Goal: Task Accomplishment & Management: Use online tool/utility

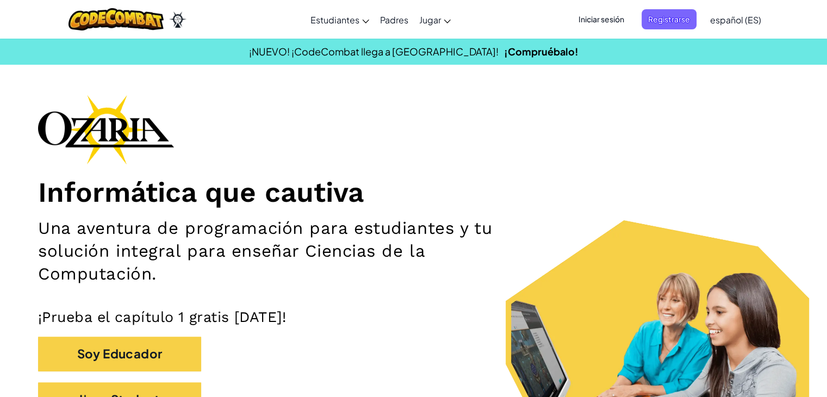
click at [663, 20] on span "Registrarse" at bounding box center [669, 19] width 55 height 20
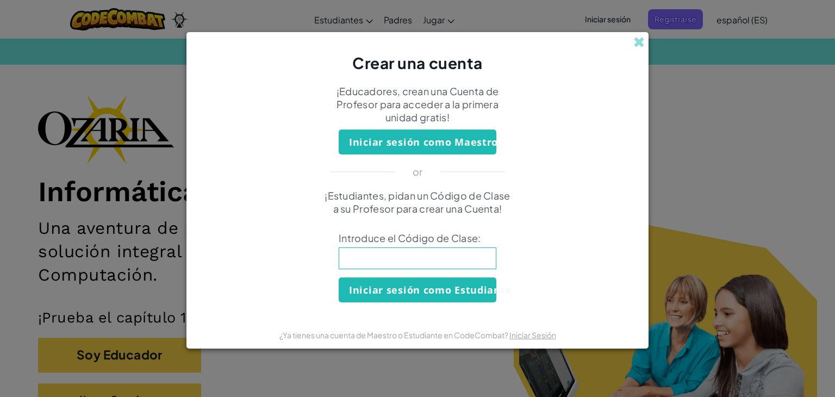
click at [392, 255] on input at bounding box center [418, 258] width 158 height 22
type input "CookHomeSick"
click at [375, 289] on button "Iniciar sesión como Estudiante" at bounding box center [418, 289] width 158 height 25
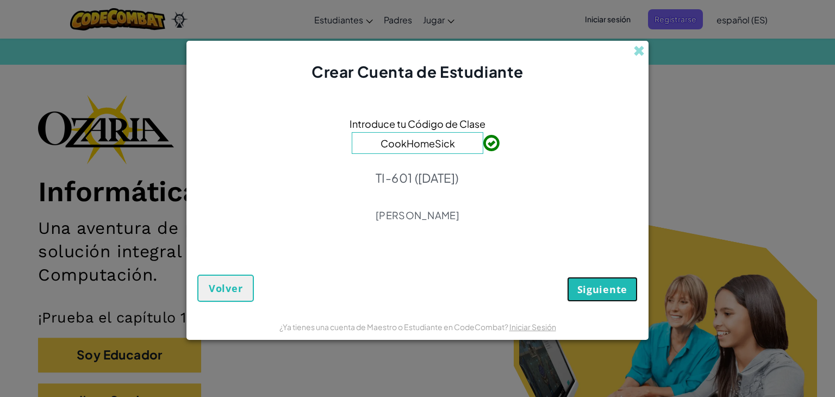
click at [584, 283] on span "Siguiente" at bounding box center [603, 289] width 50 height 13
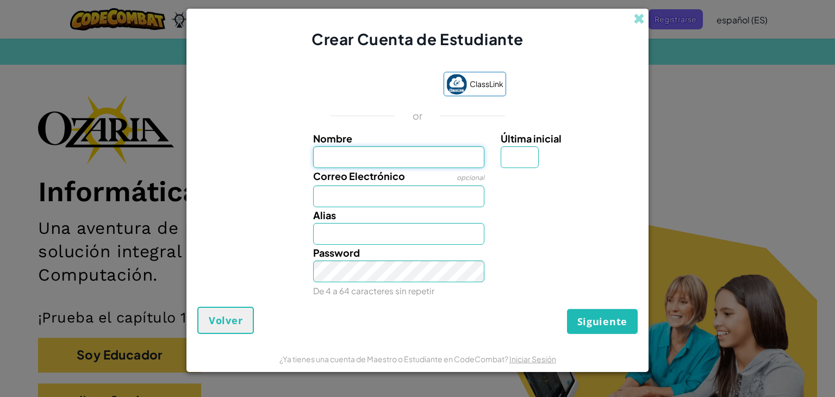
click at [419, 160] on input "Nombre" at bounding box center [399, 157] width 172 height 22
type input "aylin sofia"
type input "Aylin sofia"
click at [324, 158] on input "aylin sofia" at bounding box center [399, 157] width 172 height 22
click at [346, 158] on input "Aylin sofia" at bounding box center [399, 157] width 172 height 22
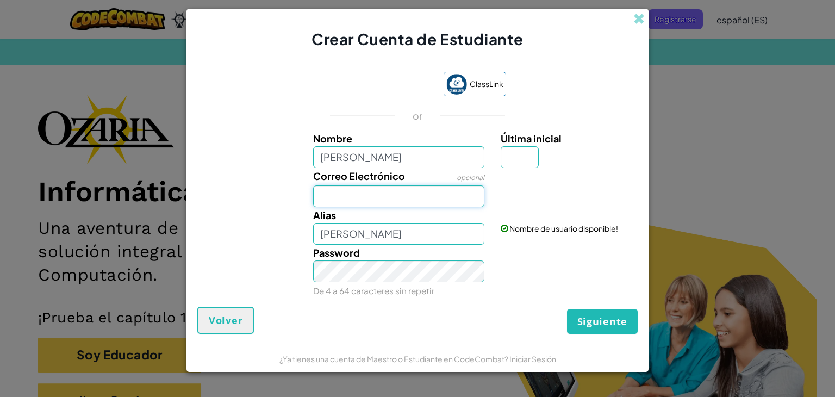
click at [335, 198] on input "Correo Electrónico" at bounding box center [399, 196] width 172 height 22
click at [411, 150] on input "Aylin sofia" at bounding box center [399, 157] width 172 height 22
type input "Aylin sofia Sandoval Cabello"
click at [516, 157] on input "Última inicial" at bounding box center [520, 157] width 38 height 22
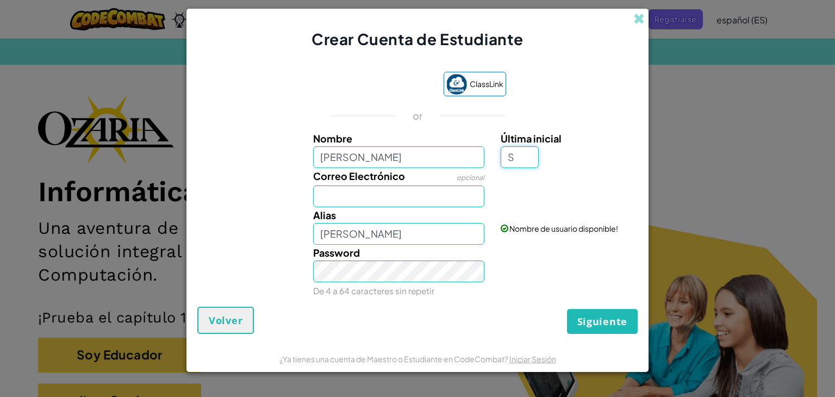
type input "S"
type input "Aylin sofia Sandoval CabelloS"
click at [440, 194] on input "Correo Electrónico" at bounding box center [399, 196] width 172 height 22
type input "AL07127970@tecmilenio.mx"
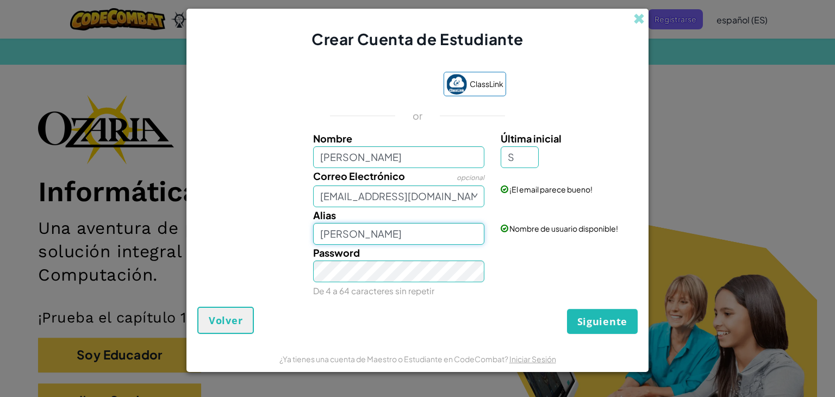
click at [399, 234] on input "Aylin sofia Sandoval CabelloS" at bounding box center [399, 234] width 172 height 22
click at [606, 320] on span "Siguiente" at bounding box center [603, 321] width 50 height 13
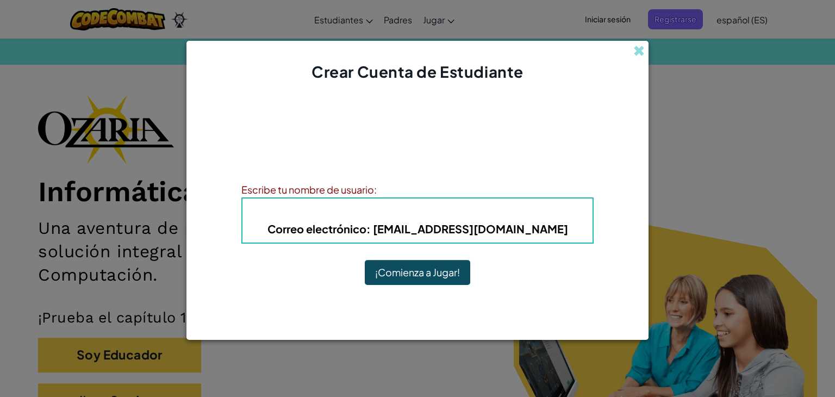
click at [429, 268] on button "¡Comienza a Jugar!" at bounding box center [418, 272] width 106 height 25
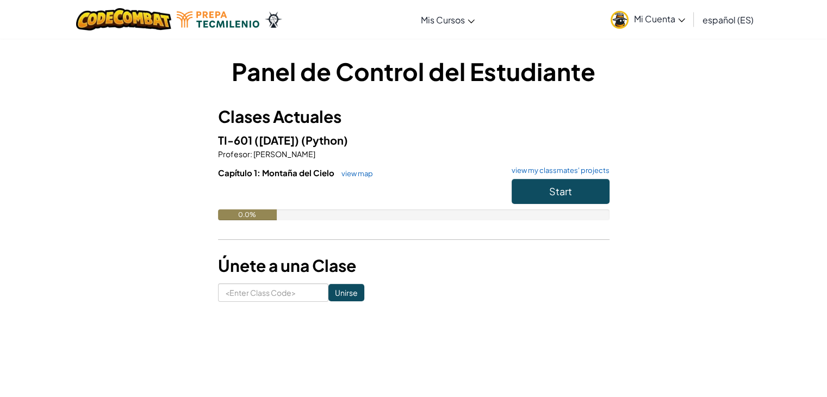
click at [665, 17] on span "Mi Cuenta" at bounding box center [659, 18] width 51 height 11
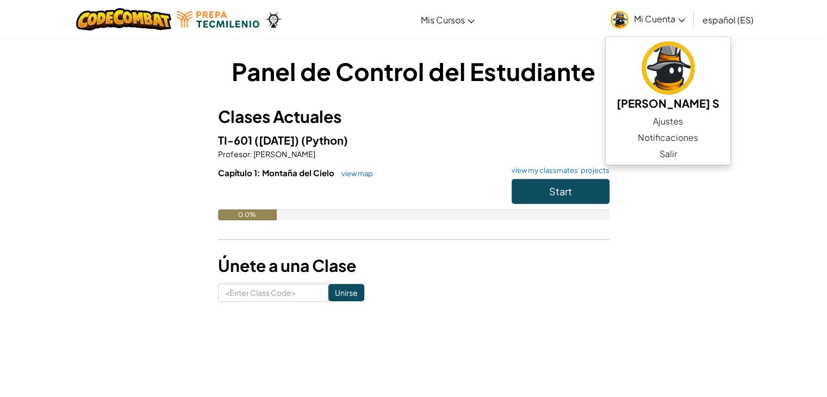
click at [756, 168] on div "Panel de Control del Estudiante Clases Actuales TI-601 (A-D 2025) (Python) Prof…" at bounding box center [413, 178] width 827 height 280
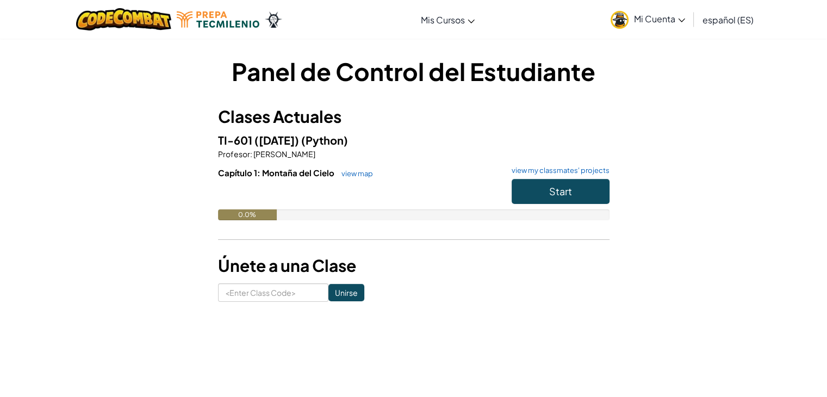
drag, startPoint x: 832, startPoint y: 0, endPoint x: 482, endPoint y: 103, distance: 364.5
click at [482, 103] on div "Panel de Control del Estudiante Clases Actuales TI-601 (A-D 2025) (Python) Prof…" at bounding box center [414, 177] width 392 height 247
click at [255, 296] on input at bounding box center [273, 292] width 110 height 18
click at [455, 293] on form "Unirse" at bounding box center [414, 292] width 392 height 18
click at [274, 293] on input at bounding box center [273, 292] width 110 height 18
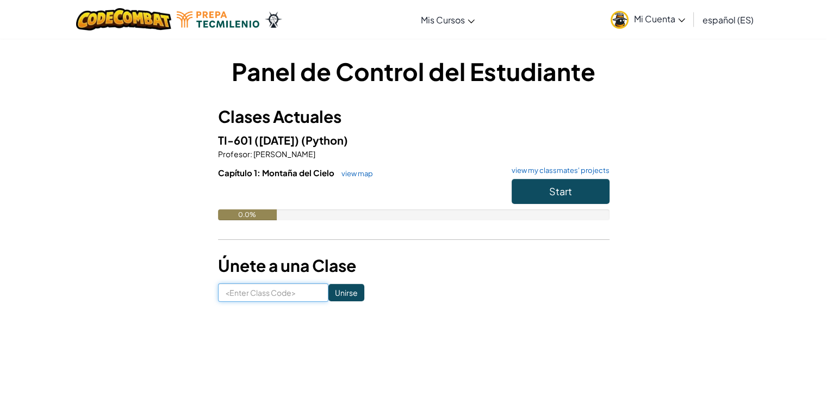
paste input "C"
type input "CookHomeSick"
click at [350, 296] on input "Unirse" at bounding box center [346, 292] width 36 height 17
click at [561, 198] on button "Start" at bounding box center [561, 191] width 98 height 25
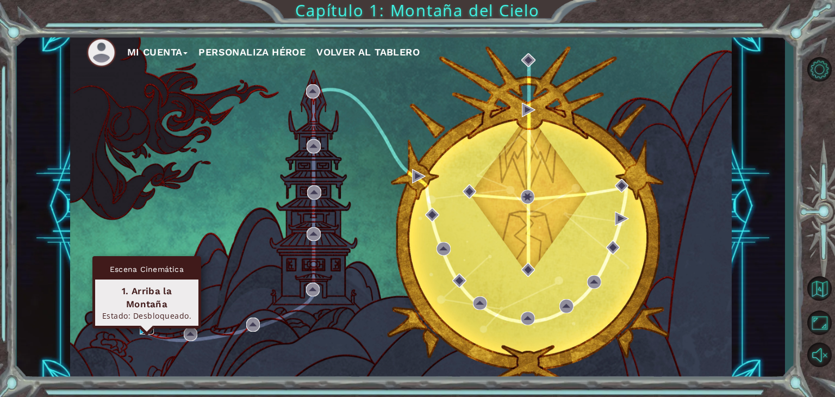
click at [150, 328] on img at bounding box center [147, 328] width 14 height 14
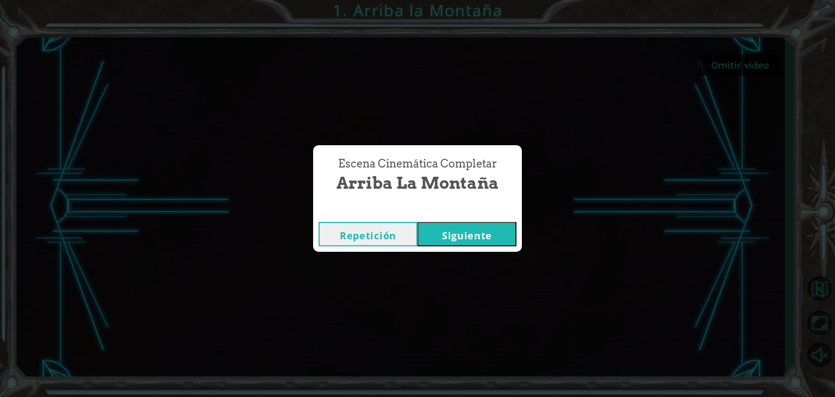
click at [460, 231] on button "Siguiente" at bounding box center [467, 234] width 99 height 24
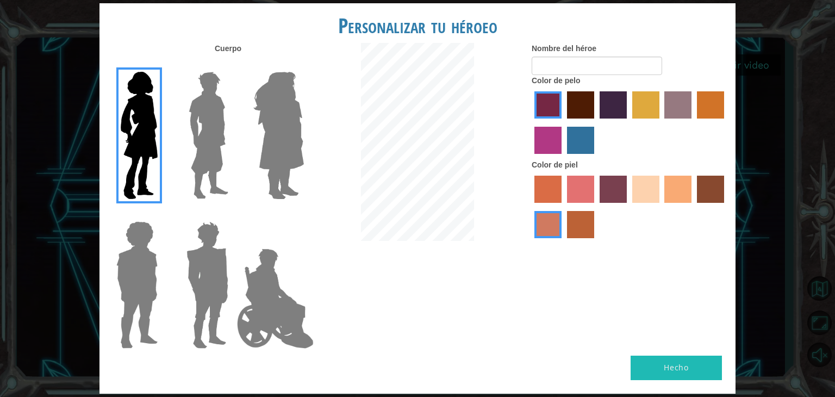
click at [654, 191] on label "sandy beach skin color" at bounding box center [645, 189] width 27 height 27
click at [629, 207] on input "sandy beach skin color" at bounding box center [629, 207] width 0 height 0
click at [675, 196] on label "tacao skin color" at bounding box center [678, 189] width 27 height 27
click at [661, 207] on input "tacao skin color" at bounding box center [661, 207] width 0 height 0
click at [653, 188] on label "sandy beach skin color" at bounding box center [645, 189] width 27 height 27
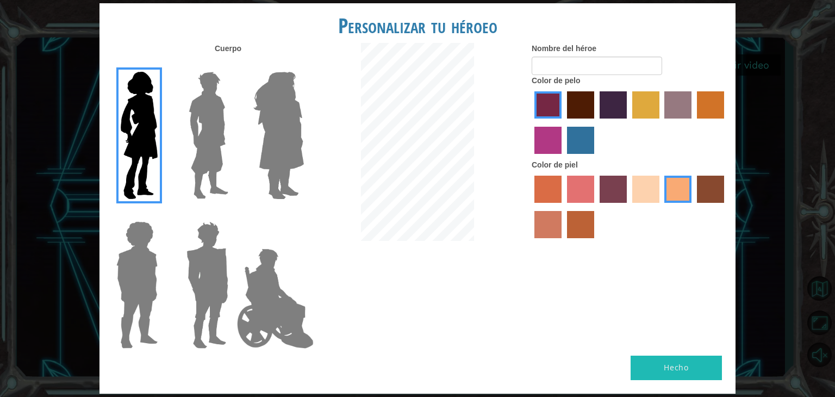
click at [629, 207] on input "sandy beach skin color" at bounding box center [629, 207] width 0 height 0
click at [552, 111] on label "paprika hair color" at bounding box center [548, 104] width 27 height 27
click at [531, 122] on input "paprika hair color" at bounding box center [531, 122] width 0 height 0
click at [606, 59] on input "Nombre del héroe" at bounding box center [597, 66] width 131 height 18
type input "sofi"
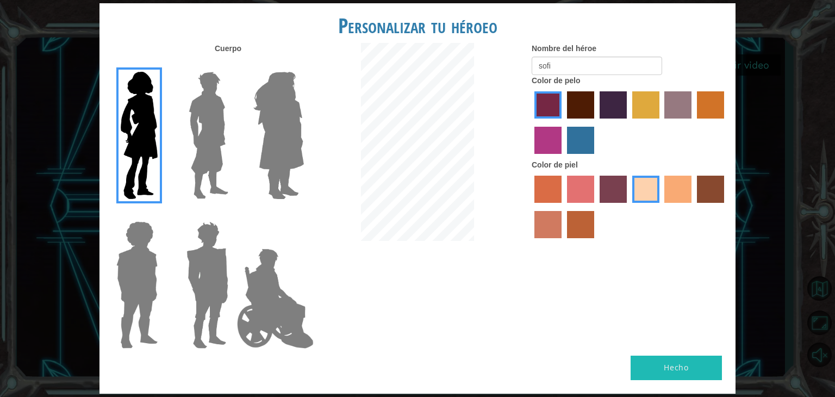
click at [657, 363] on button "Hecho" at bounding box center [676, 368] width 91 height 24
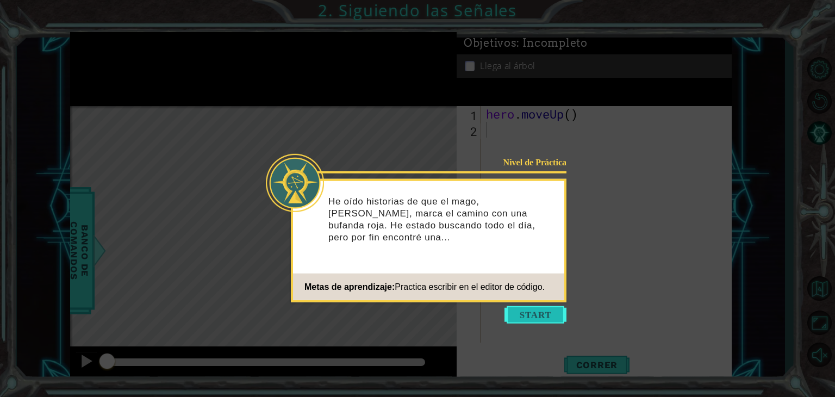
click at [536, 310] on button "Start" at bounding box center [536, 314] width 62 height 17
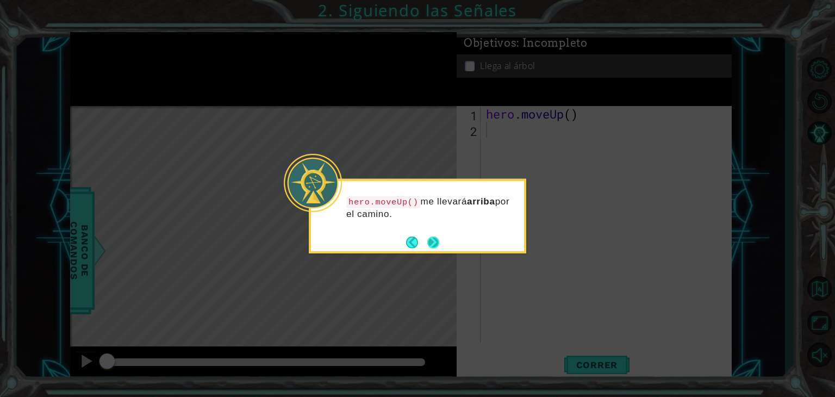
click at [430, 238] on button "Next" at bounding box center [433, 242] width 12 height 12
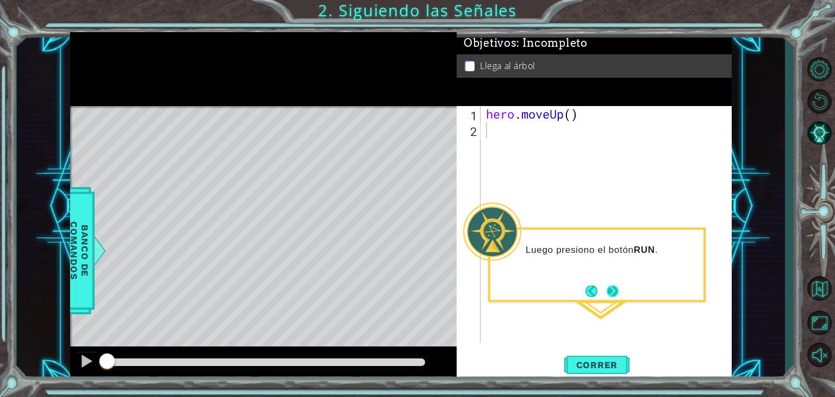
click at [613, 290] on button "Next" at bounding box center [613, 291] width 12 height 12
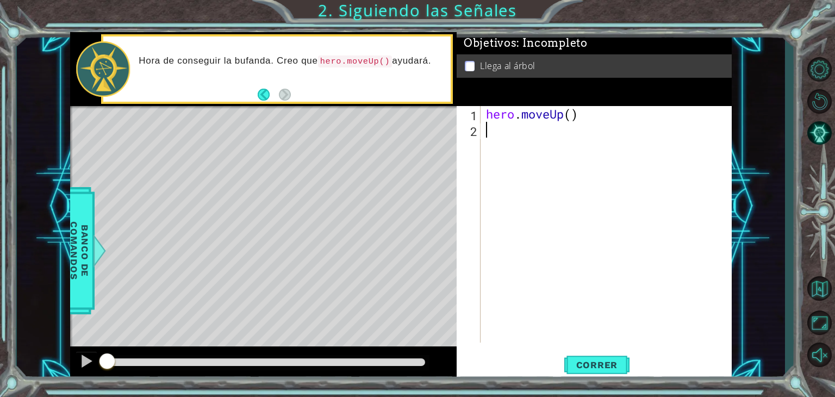
type textarea "c"
type textarea "hero.moveUp()"
click at [574, 118] on div "hero . moveUp ( )" at bounding box center [609, 240] width 251 height 268
click at [594, 355] on button "Correr" at bounding box center [596, 365] width 65 height 28
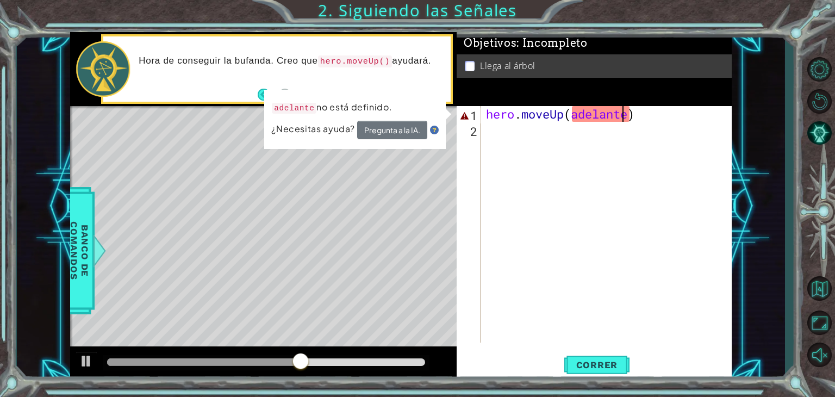
click at [622, 111] on div "hero . moveUp ( adelante )" at bounding box center [609, 240] width 251 height 268
click at [629, 115] on div "hero . moveUp ( adelante )" at bounding box center [609, 240] width 251 height 268
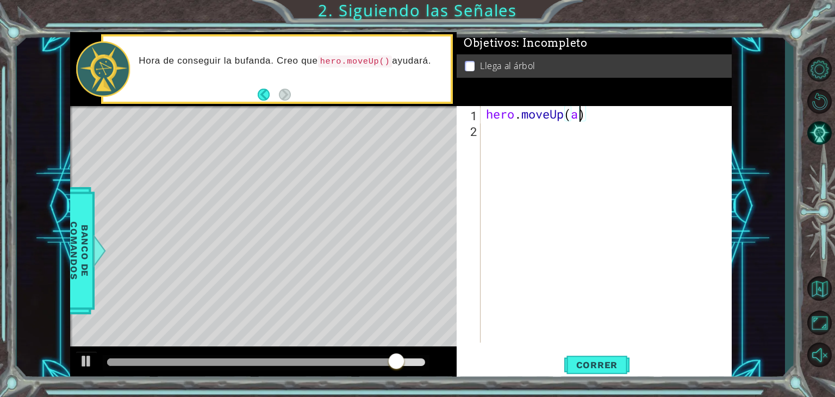
type textarea "hero.moveUp()"
click at [618, 359] on button "Correr" at bounding box center [596, 365] width 65 height 28
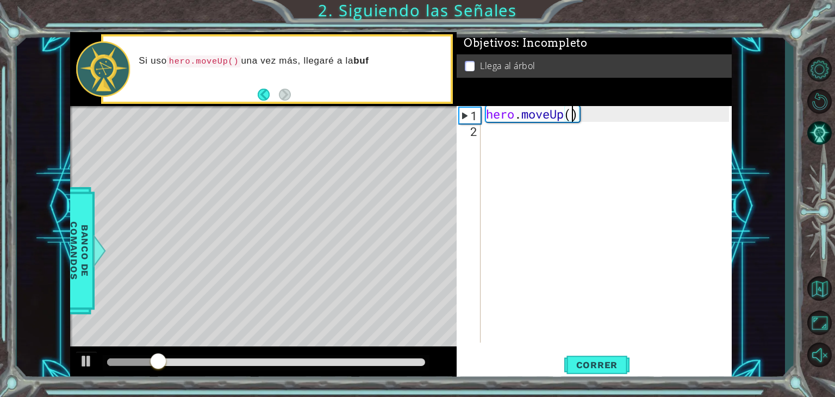
click at [595, 113] on div "hero . moveUp ( )" at bounding box center [609, 240] width 251 height 268
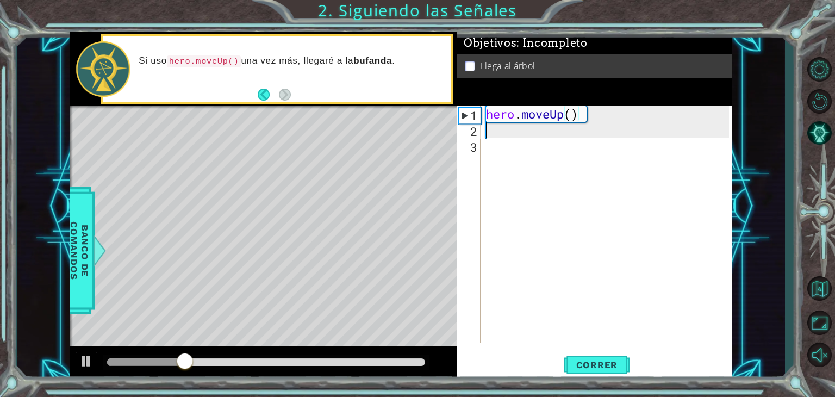
scroll to position [0, 0]
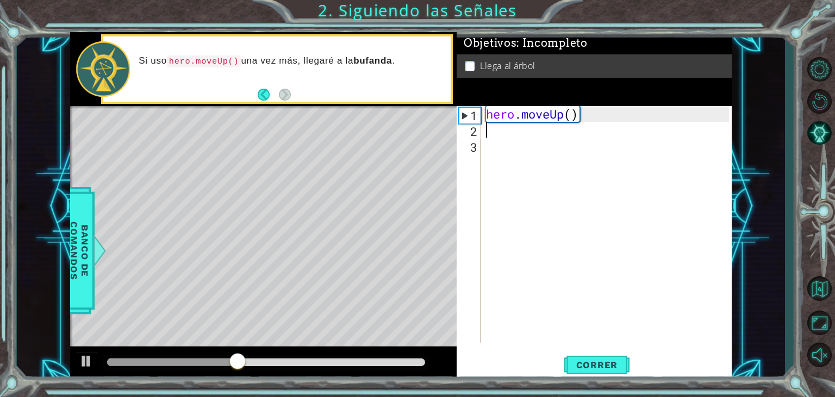
type textarea "h"
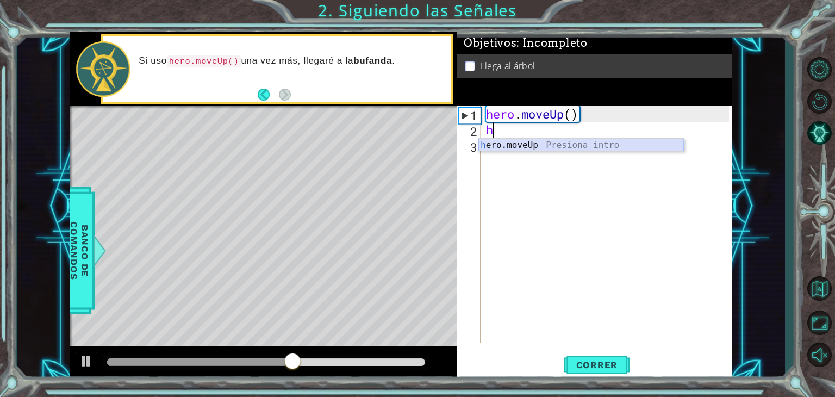
click at [576, 149] on div "h ero.moveUp Presiona intro" at bounding box center [582, 158] width 206 height 39
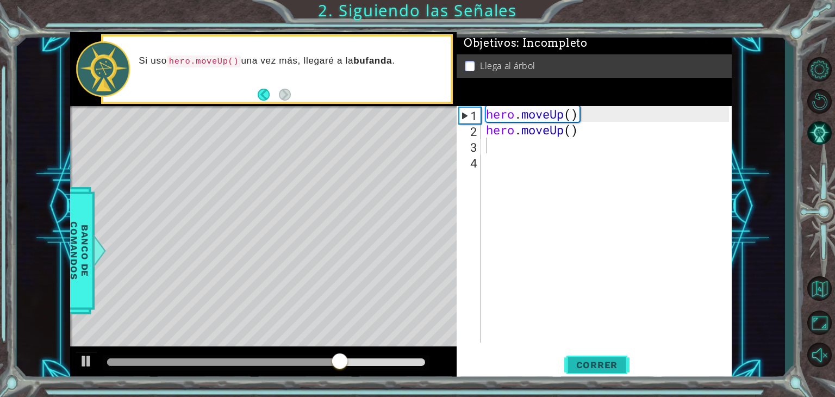
click at [581, 358] on button "Correr" at bounding box center [596, 365] width 65 height 28
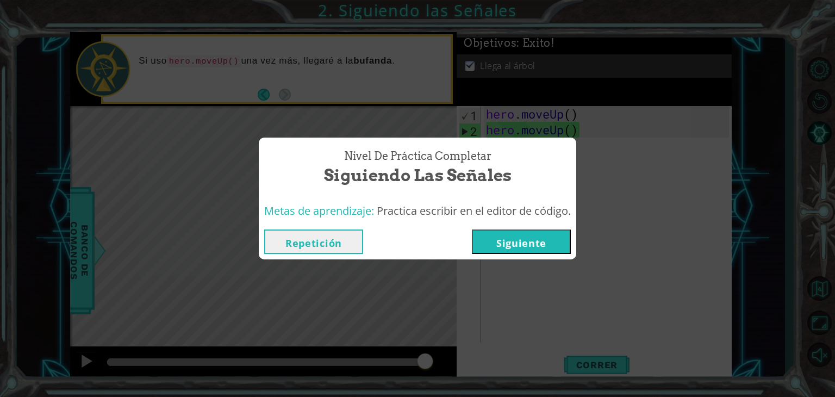
click at [505, 239] on button "Siguiente" at bounding box center [521, 241] width 99 height 24
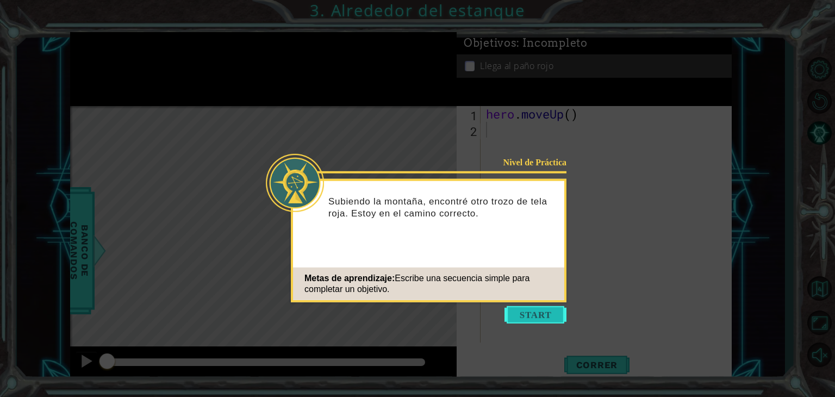
click at [535, 309] on button "Start" at bounding box center [536, 314] width 62 height 17
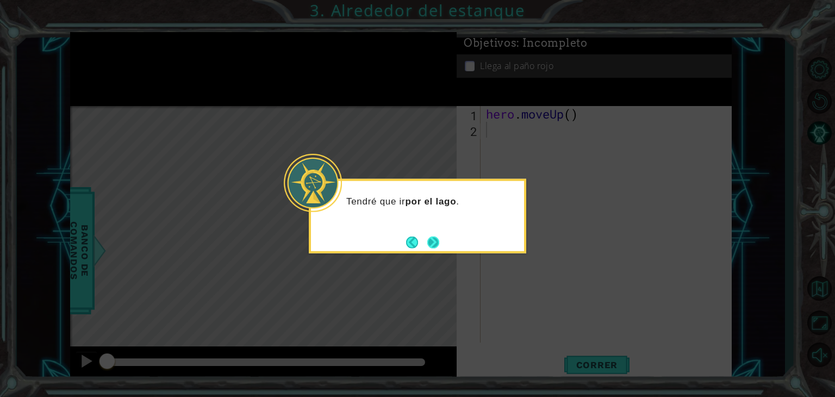
click at [431, 239] on button "Next" at bounding box center [433, 241] width 15 height 15
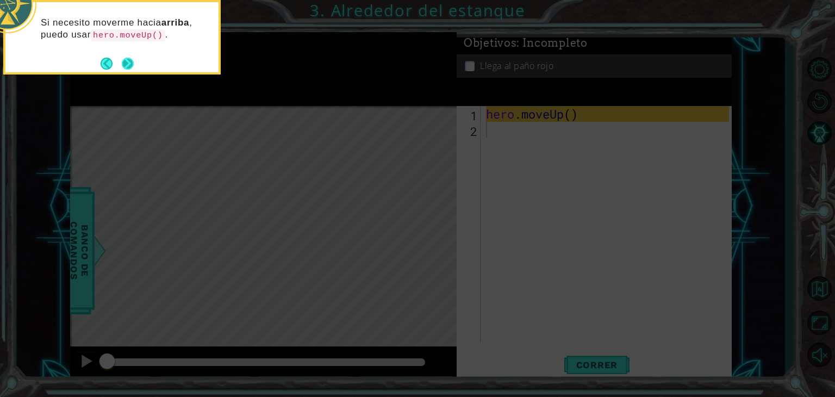
click at [127, 61] on button "Next" at bounding box center [128, 64] width 12 height 12
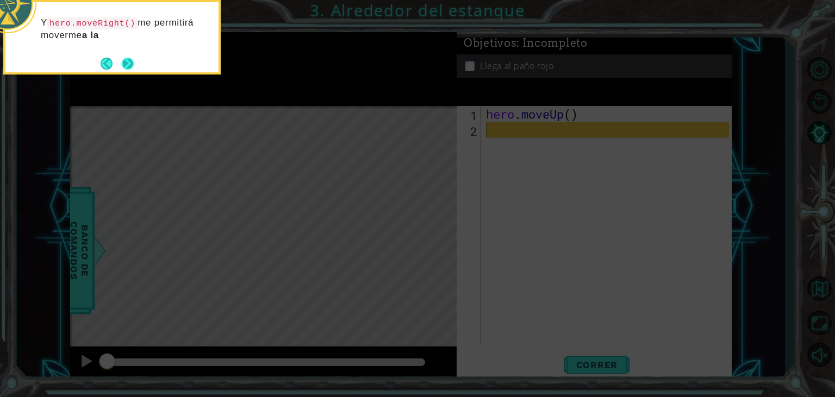
click at [124, 64] on button "Next" at bounding box center [127, 63] width 13 height 13
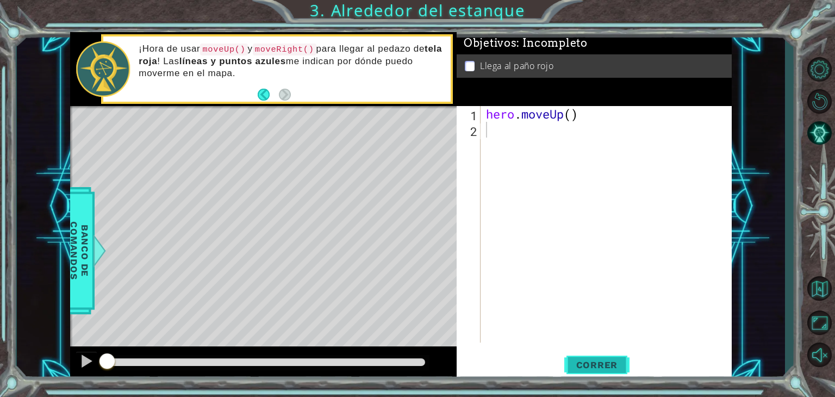
click at [589, 367] on span "Correr" at bounding box center [598, 364] width 64 height 11
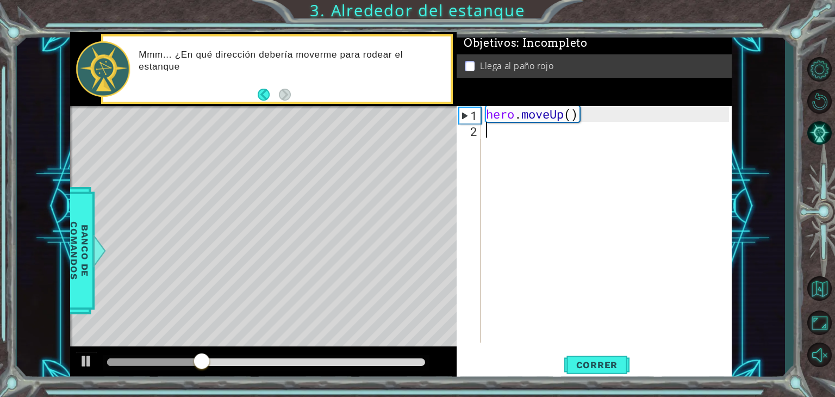
click at [498, 145] on div "hero . moveUp ( )" at bounding box center [609, 240] width 251 height 268
type textarea "h"
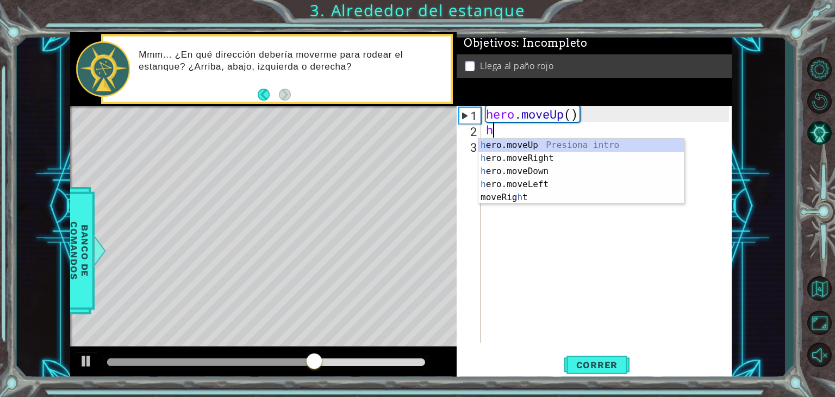
click at [498, 145] on div "h ero.moveUp Presiona intro h ero.moveRight Presiona intro h ero.moveDown Presi…" at bounding box center [582, 184] width 206 height 91
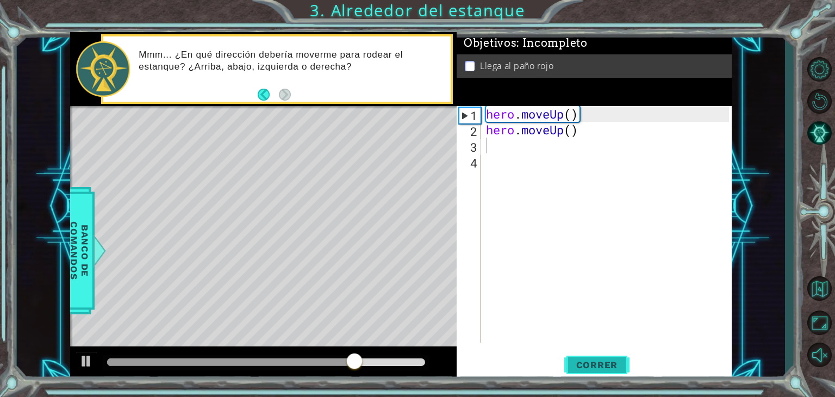
click at [593, 362] on span "Correr" at bounding box center [598, 364] width 64 height 11
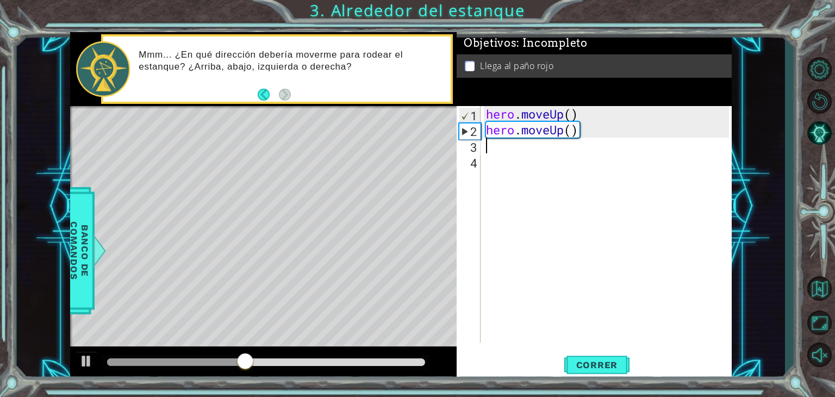
click at [505, 141] on div "hero . moveUp ( ) hero . moveUp ( )" at bounding box center [609, 240] width 251 height 268
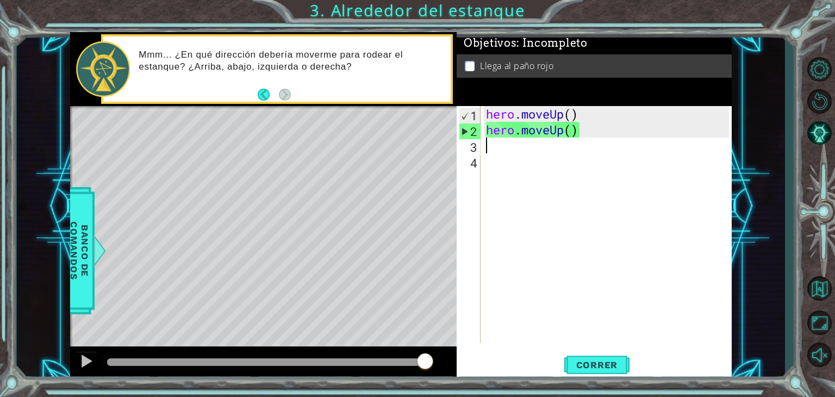
click at [488, 148] on div "hero . moveUp ( ) hero . moveUp ( )" at bounding box center [609, 240] width 251 height 268
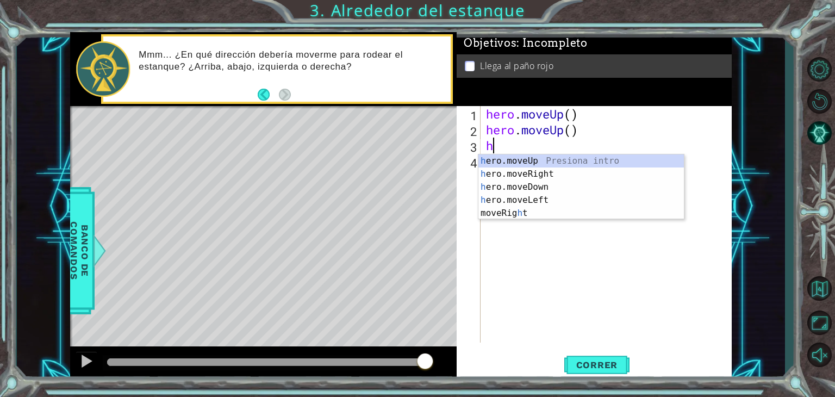
type textarea "he"
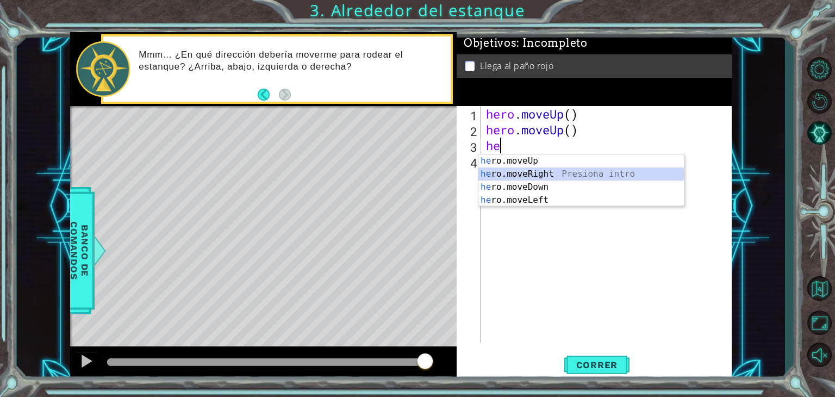
click at [550, 173] on div "he ro.moveUp Presiona intro he ro.moveRight Presiona intro he ro.moveDown Presi…" at bounding box center [582, 193] width 206 height 78
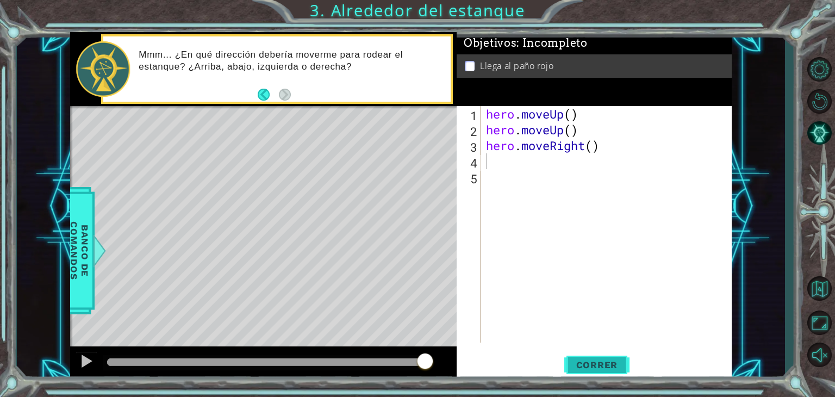
click at [595, 362] on span "Correr" at bounding box center [598, 364] width 64 height 11
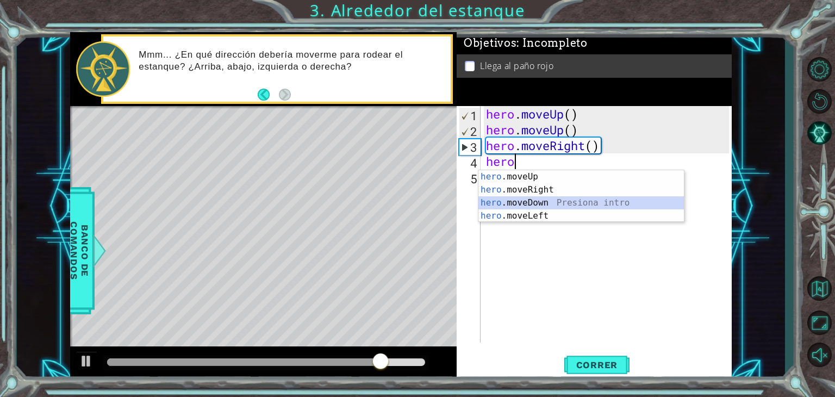
click at [528, 201] on div "hero .moveUp Presiona intro hero .moveRight Presiona intro hero .moveDown Presi…" at bounding box center [582, 209] width 206 height 78
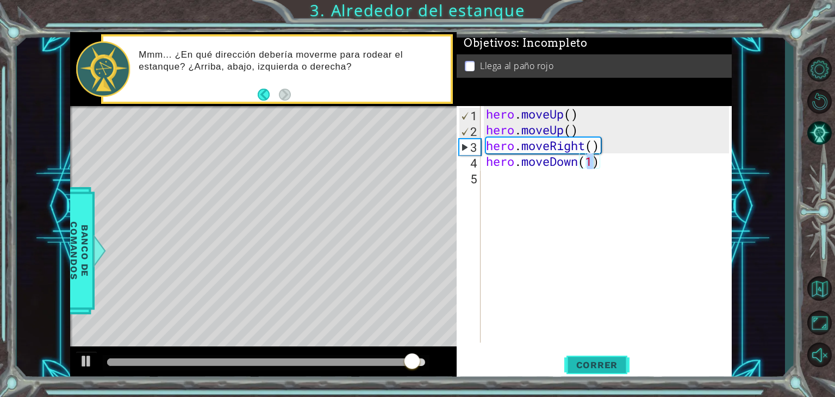
click at [595, 366] on span "Correr" at bounding box center [598, 364] width 64 height 11
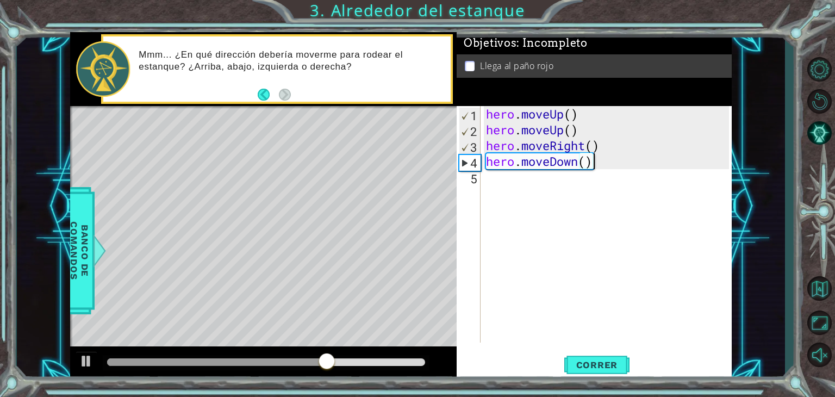
click at [600, 165] on div "hero . moveUp ( ) hero . moveUp ( ) hero . moveRight ( ) hero . moveDown ( )" at bounding box center [609, 240] width 251 height 268
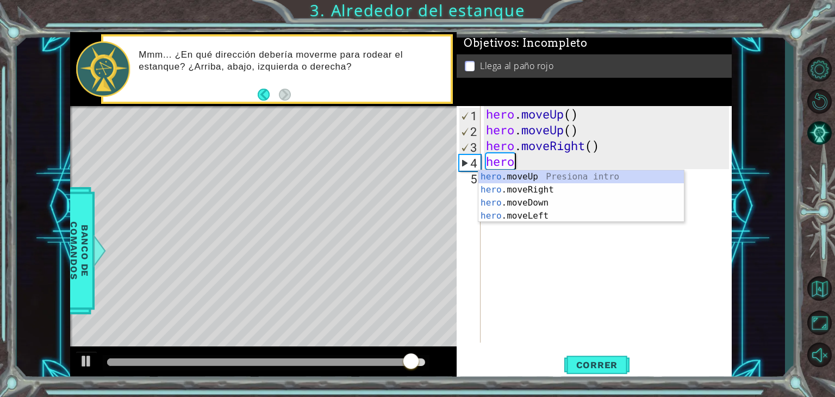
scroll to position [0, 1]
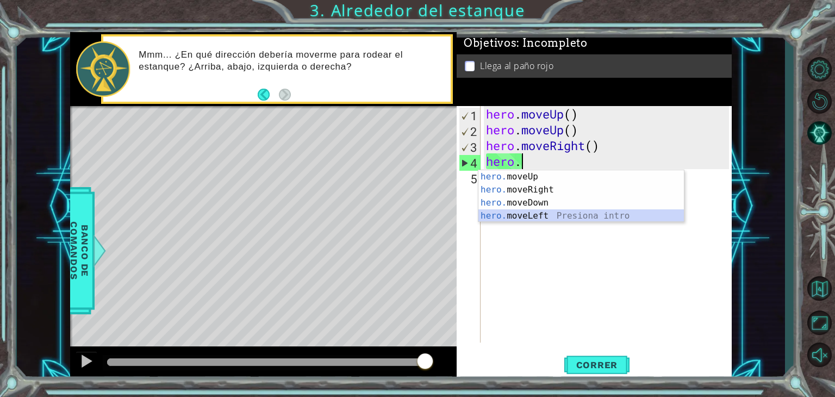
click at [536, 215] on div "hero. moveUp Presiona intro hero. moveRight Presiona intro hero. moveDown Presi…" at bounding box center [582, 209] width 206 height 78
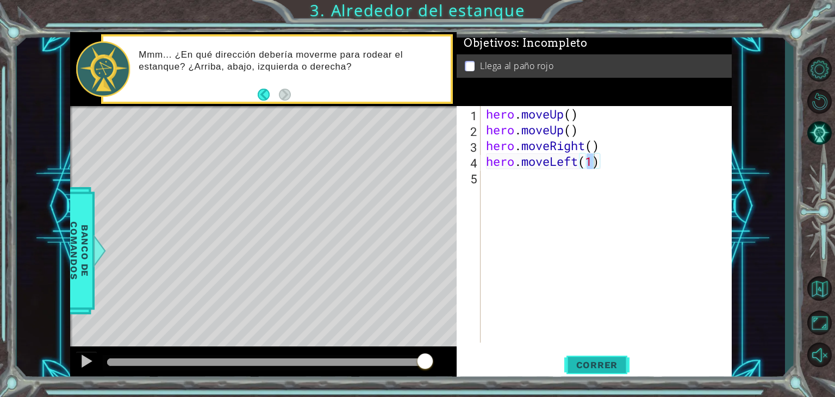
click at [586, 363] on span "Correr" at bounding box center [598, 364] width 64 height 11
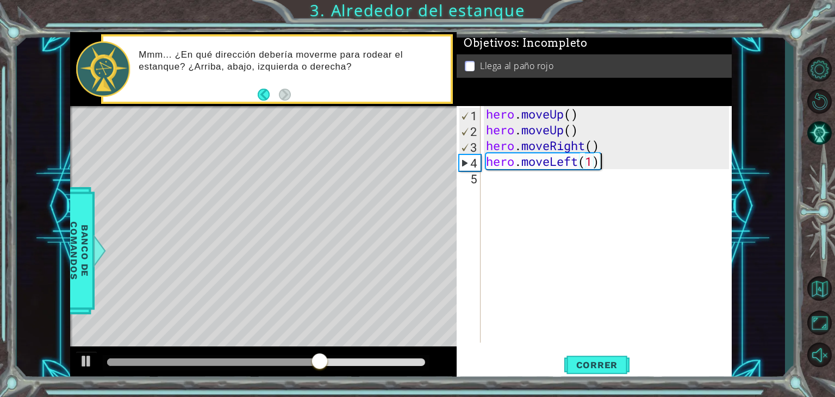
click at [617, 160] on div "hero . moveUp ( ) hero . moveUp ( ) hero . moveRight ( ) hero . moveLeft ( 1 )" at bounding box center [609, 240] width 251 height 268
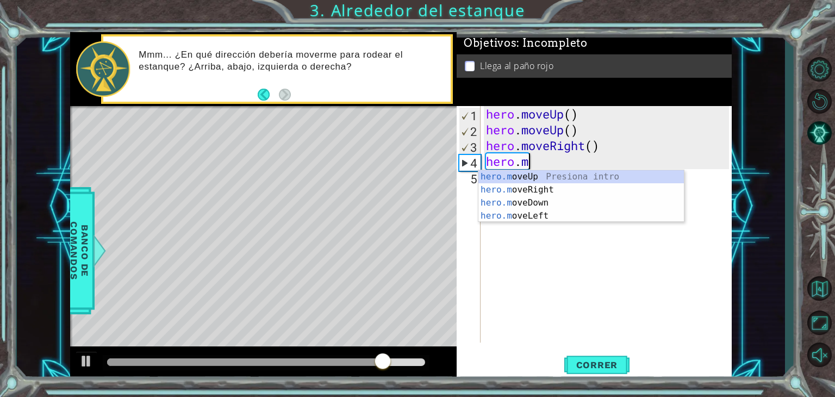
type textarea "hero."
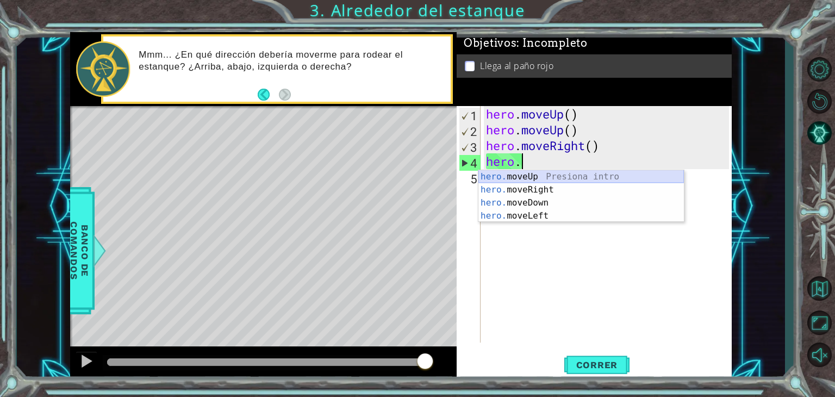
click at [548, 179] on div "hero. moveUp Presiona intro hero. moveRight Presiona intro hero. moveDown Presi…" at bounding box center [582, 209] width 206 height 78
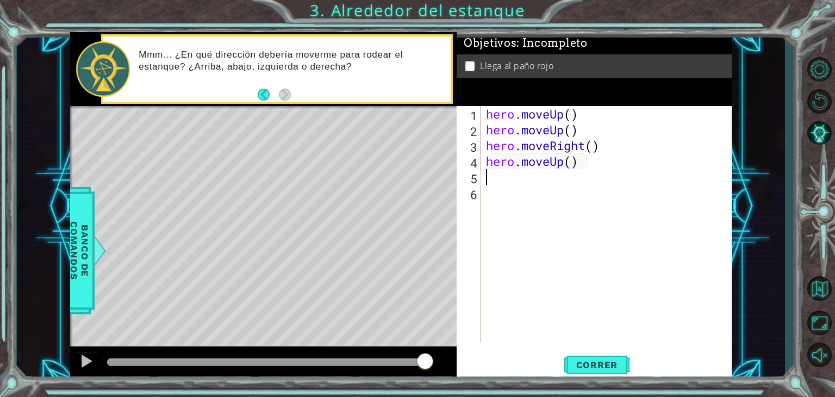
scroll to position [0, 0]
click at [594, 362] on span "Correr" at bounding box center [598, 364] width 64 height 11
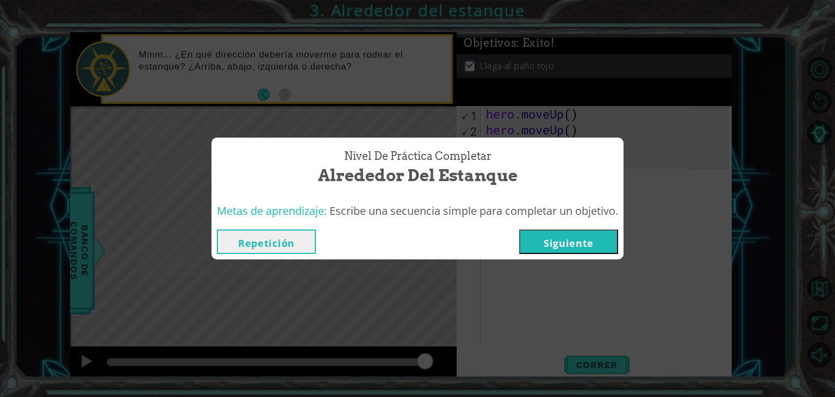
click at [586, 240] on button "Siguiente" at bounding box center [568, 241] width 99 height 24
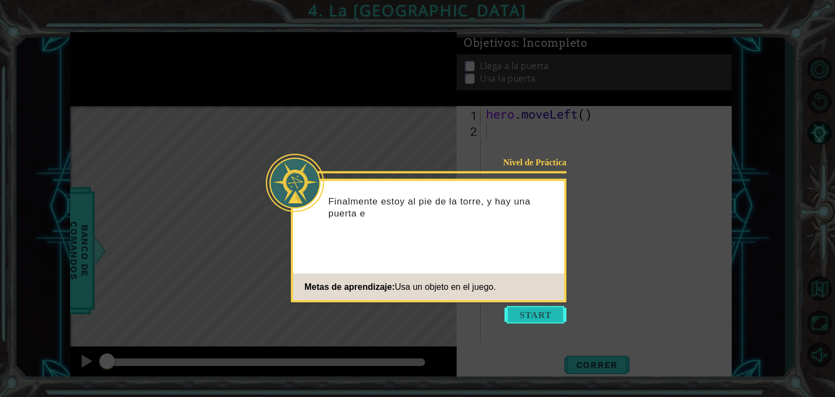
click at [524, 315] on button "Start" at bounding box center [536, 314] width 62 height 17
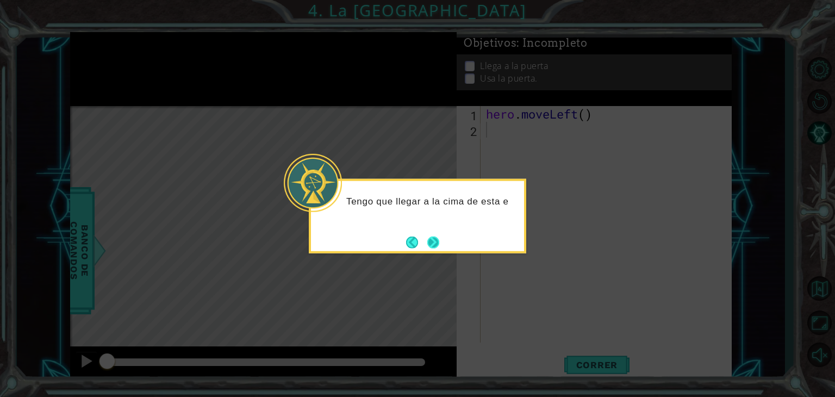
click at [432, 236] on button "Next" at bounding box center [433, 242] width 12 height 12
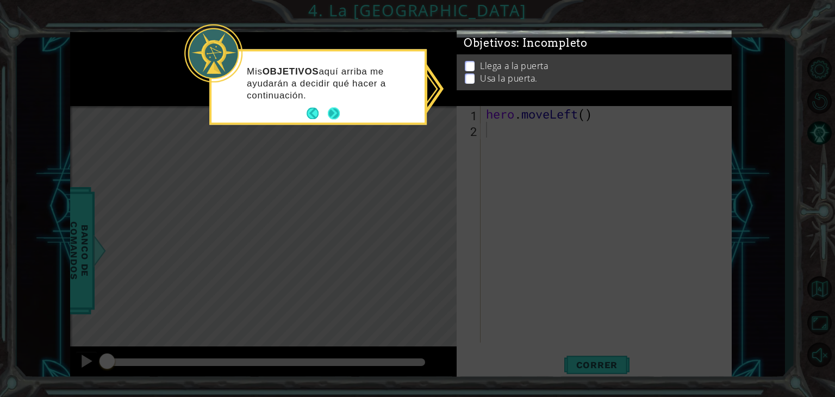
click at [340, 108] on div "Mis OBJETIVOS aquí arriba me ayudarán a decidir qué hacer a continuación." at bounding box center [318, 88] width 213 height 67
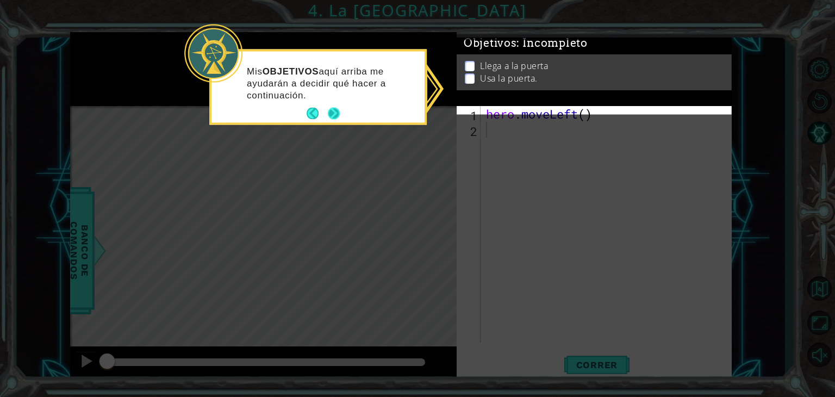
click at [328, 119] on button "Next" at bounding box center [334, 113] width 13 height 13
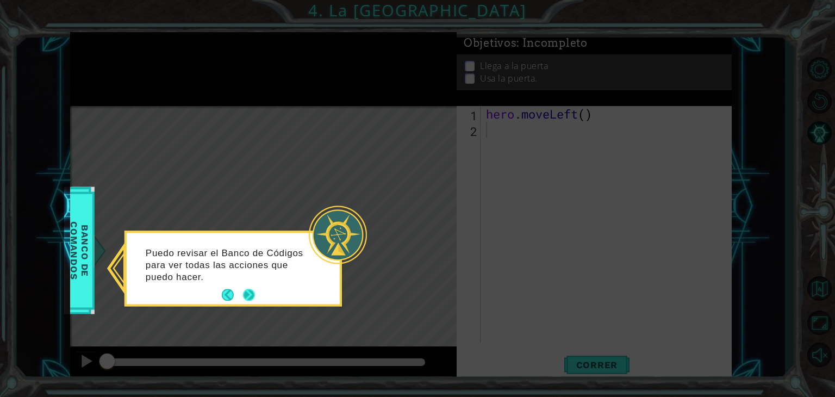
click at [254, 294] on button "Next" at bounding box center [249, 295] width 13 height 13
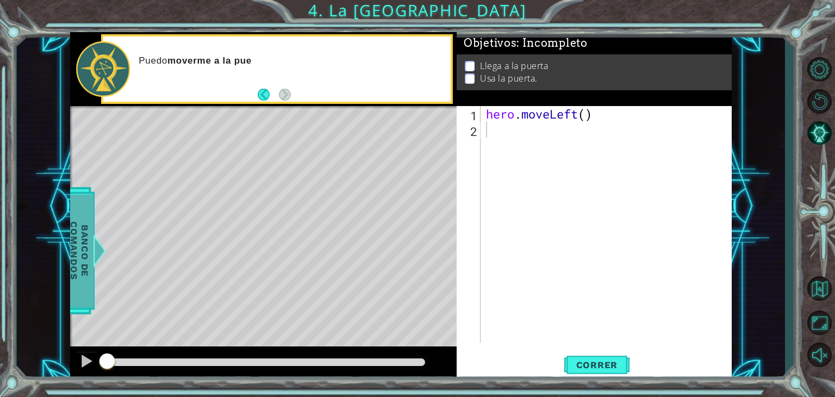
click at [80, 258] on span "Banco de comandos" at bounding box center [76, 250] width 28 height 113
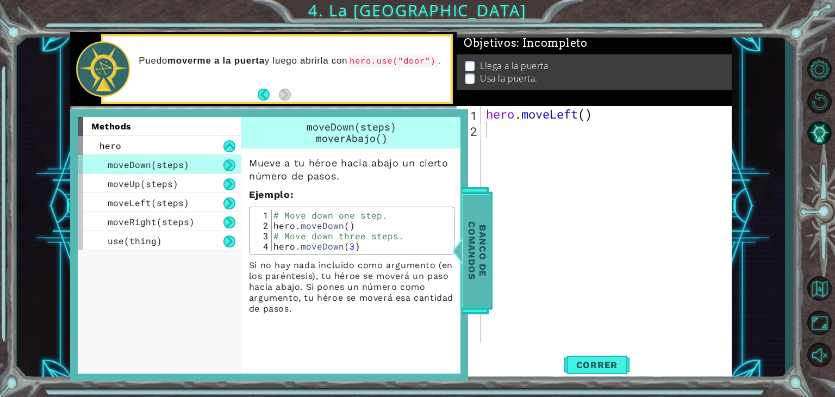
click at [468, 241] on span "Banco de comandos" at bounding box center [474, 250] width 28 height 113
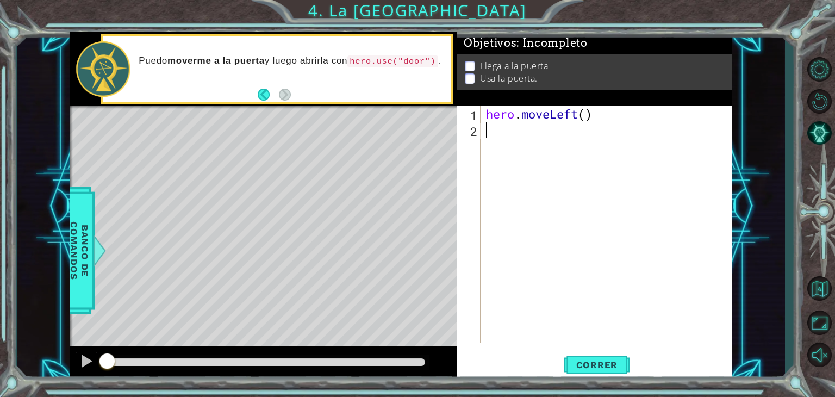
click at [492, 135] on div "hero . moveLeft ( )" at bounding box center [609, 240] width 251 height 268
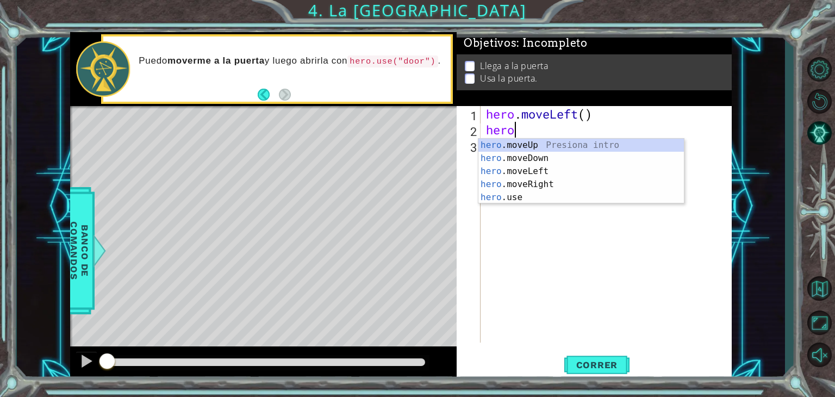
type textarea "hero."
click at [561, 144] on div "hero. moveUp Presiona intro hero. moveDown Presiona intro hero. moveLeft Presio…" at bounding box center [582, 184] width 206 height 91
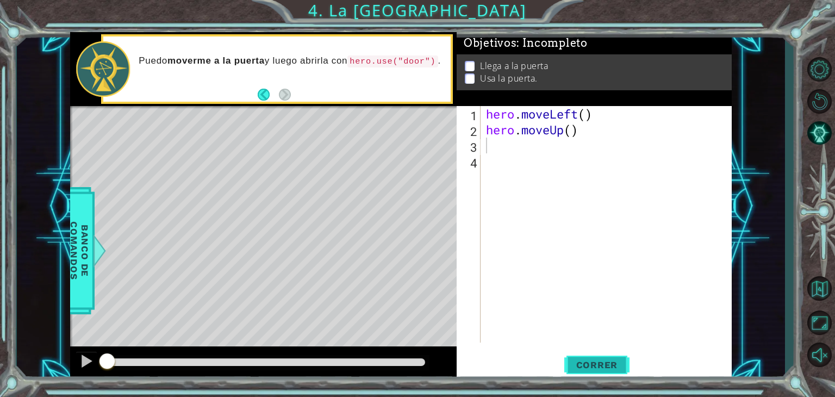
click at [596, 362] on span "Correr" at bounding box center [598, 364] width 64 height 11
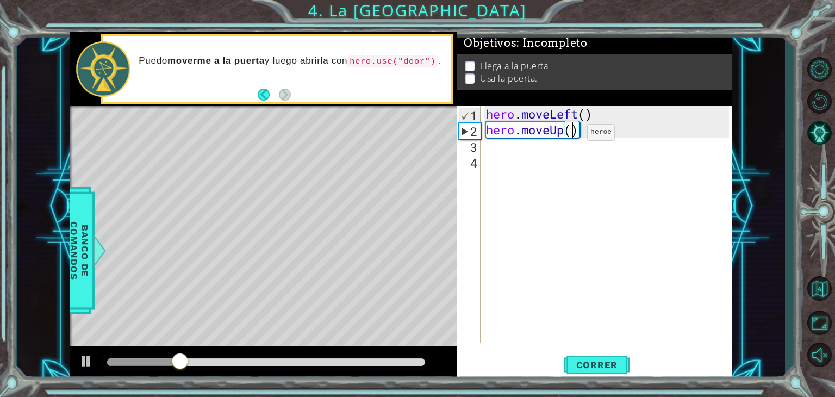
click at [571, 135] on div "hero . moveLeft ( ) hero . moveUp ( )" at bounding box center [609, 240] width 251 height 268
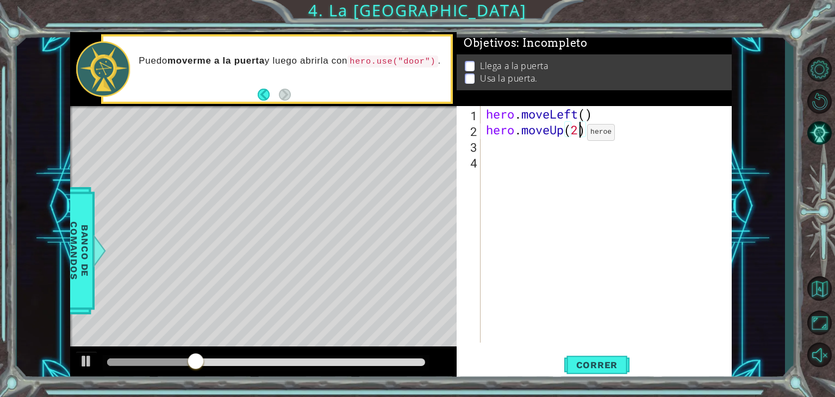
scroll to position [0, 4]
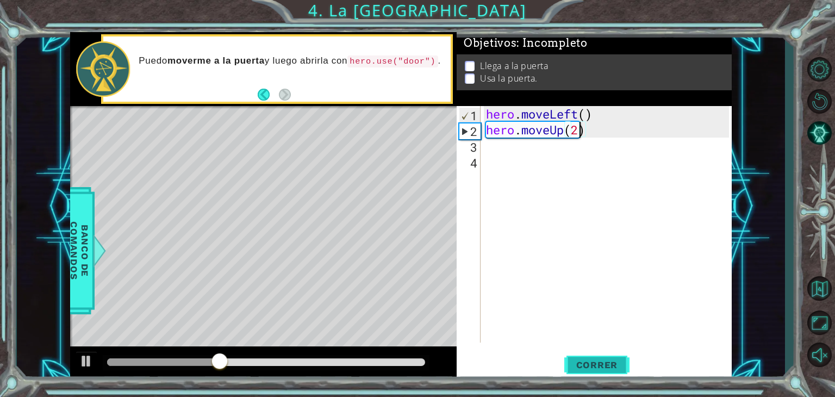
click at [579, 362] on span "Correr" at bounding box center [598, 364] width 64 height 11
type textarea "hero.moveUp()"
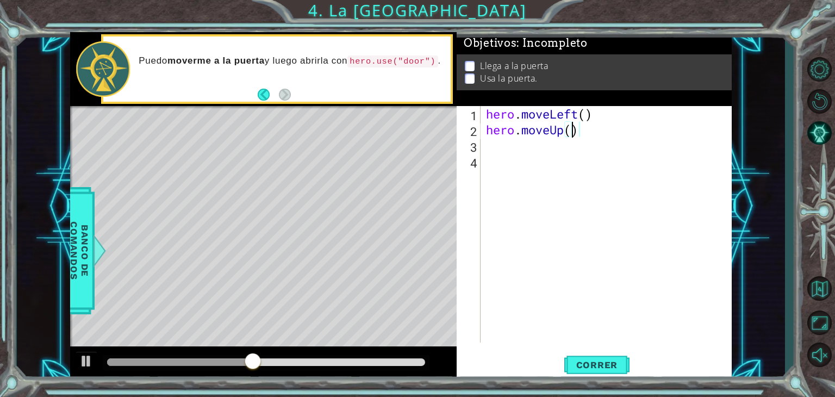
scroll to position [0, 3]
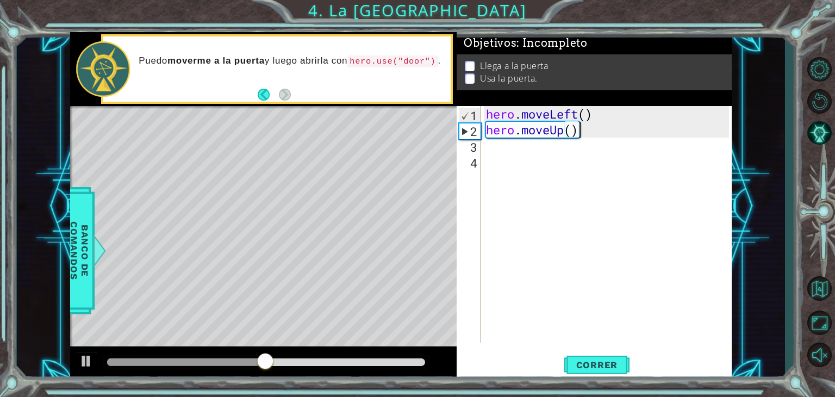
click at [586, 131] on div "hero . moveLeft ( ) hero . moveUp ( )" at bounding box center [609, 240] width 251 height 268
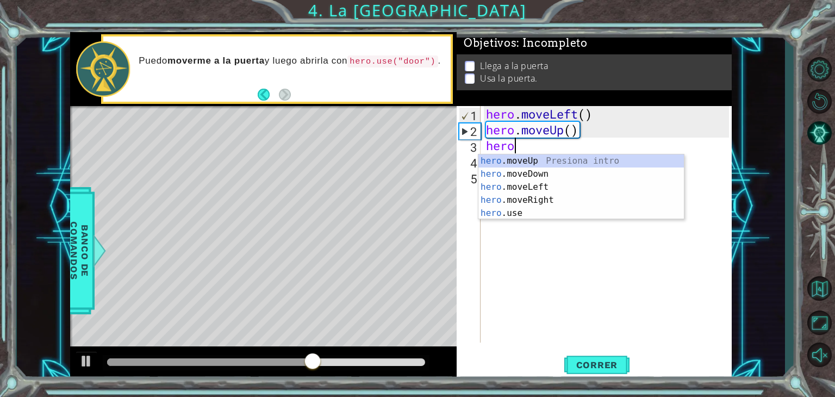
scroll to position [0, 0]
type textarea "hero."
click at [599, 157] on div "hero. moveUp Presiona intro hero. moveDown Presiona intro hero. moveLeft Presio…" at bounding box center [582, 199] width 206 height 91
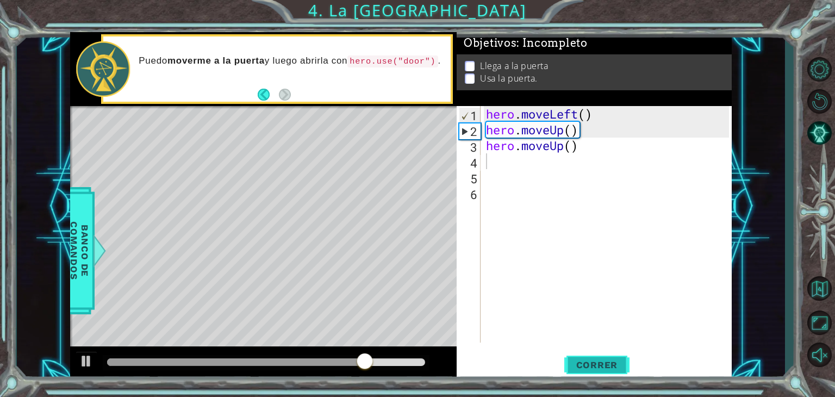
click at [574, 358] on button "Correr" at bounding box center [596, 365] width 65 height 28
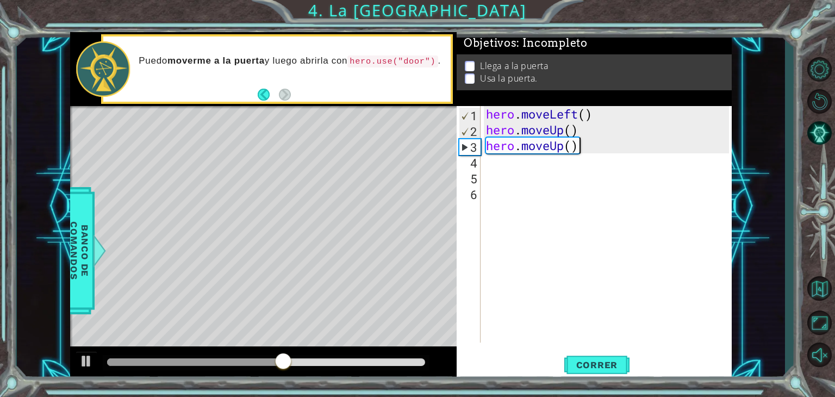
click at [581, 149] on div "hero . moveLeft ( ) hero . moveUp ( ) hero . moveUp ( )" at bounding box center [609, 240] width 251 height 268
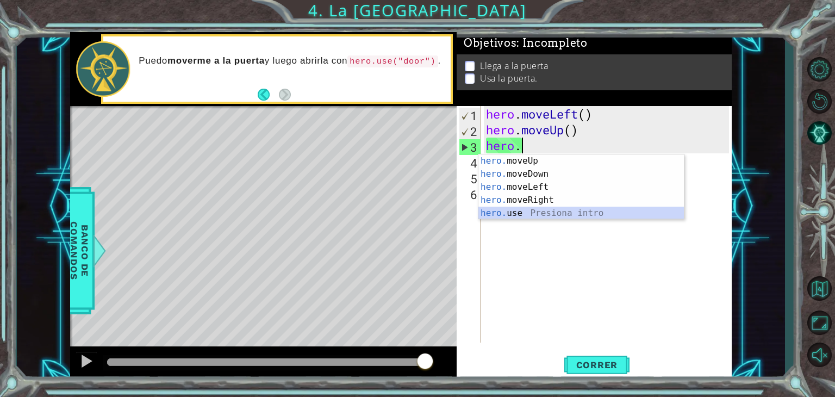
click at [535, 207] on div "hero. moveUp Presiona intro hero. moveDown Presiona intro hero. moveLeft Presio…" at bounding box center [582, 199] width 206 height 91
type textarea "hero.use("name")"
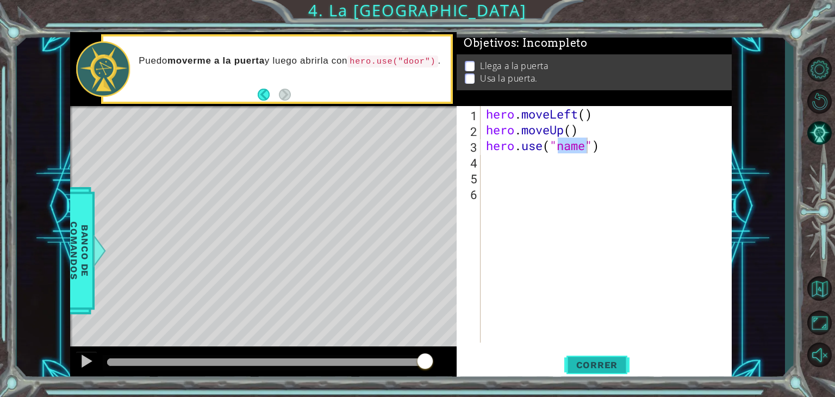
click at [592, 365] on span "Correr" at bounding box center [598, 364] width 64 height 11
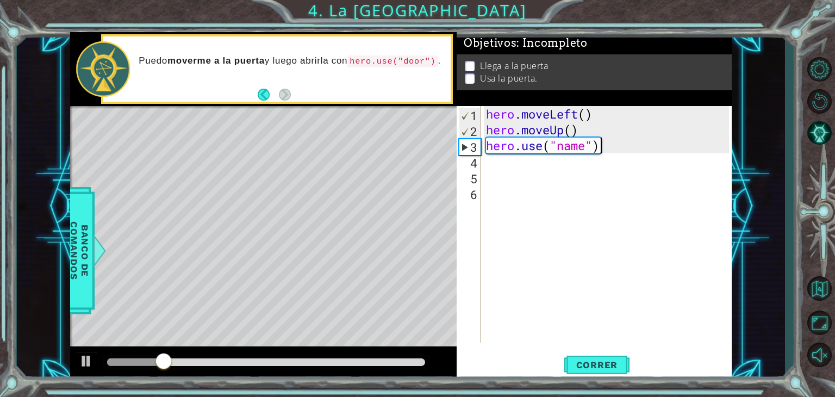
click at [610, 139] on div "hero . moveLeft ( ) hero . moveUp ( ) hero . use ( "name" )" at bounding box center [609, 240] width 251 height 268
click at [607, 140] on div "hero . moveLeft ( ) hero . moveUp ( ) hero . use ( "name" )" at bounding box center [609, 240] width 251 height 268
drag, startPoint x: 607, startPoint y: 140, endPoint x: 476, endPoint y: 139, distance: 130.5
click at [476, 139] on div "hero.use("name") 1 2 3 4 5 6 hero . moveLeft ( ) hero . moveUp ( ) hero . use (…" at bounding box center [593, 224] width 272 height 237
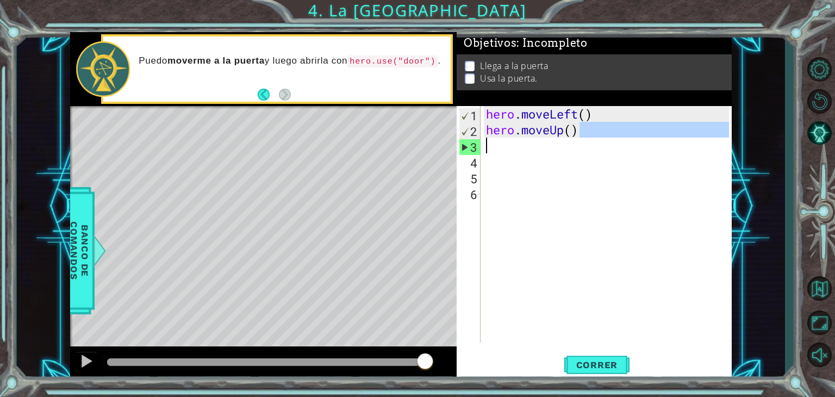
drag, startPoint x: 603, startPoint y: 134, endPoint x: 599, endPoint y: 139, distance: 6.2
click at [599, 139] on div "hero . moveLeft ( ) hero . moveUp ( )" at bounding box center [609, 240] width 251 height 268
type textarea "hero.moveUp()"
